Goal: Navigation & Orientation: Find specific page/section

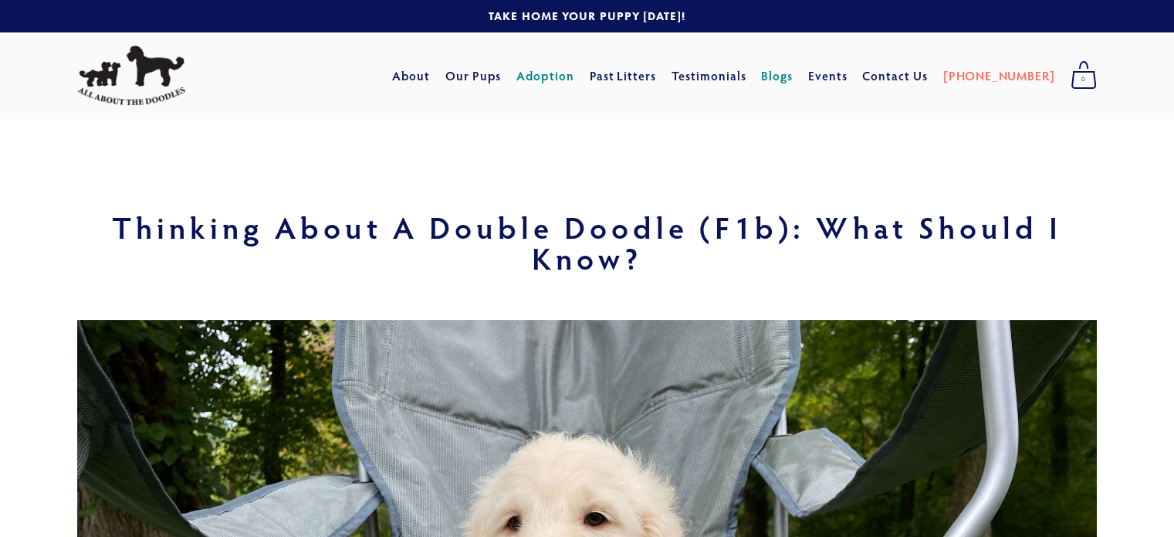
click at [574, 69] on link "Adoption" at bounding box center [546, 76] width 58 height 28
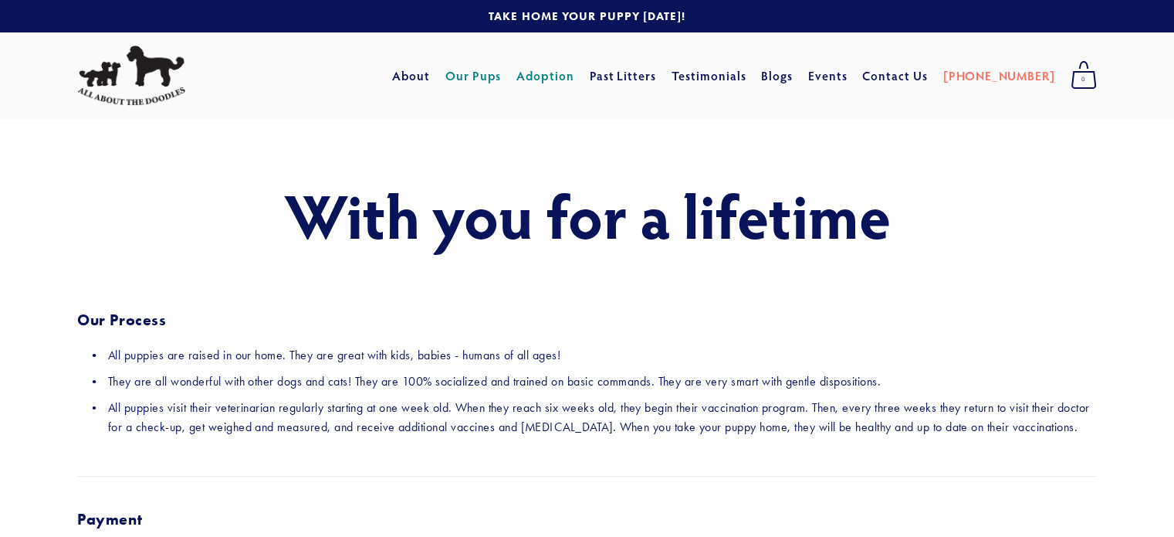
click at [490, 76] on link "Our Pups" at bounding box center [474, 76] width 56 height 28
